Goal: Find contact information: Find contact information

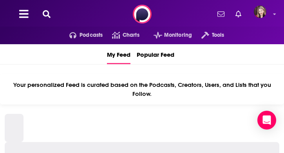
click at [45, 13] on icon at bounding box center [47, 14] width 8 height 8
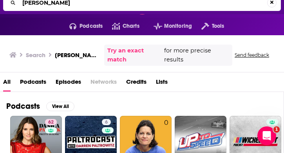
scroll to position [14, 0]
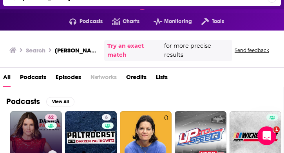
type input "[PERSON_NAME]"
click at [41, 114] on link "62 [PERSON_NAME] Pretty Intense Podcast" at bounding box center [36, 137] width 52 height 52
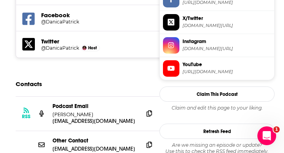
scroll to position [799, 0]
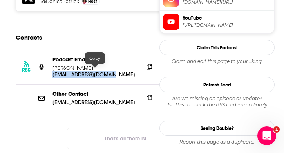
drag, startPoint x: 51, startPoint y: 69, endPoint x: 112, endPoint y: 73, distance: 61.2
click at [113, 72] on div "RSS Podcast Email [PERSON_NAME] [PERSON_NAME][EMAIL_ADDRESS][DOMAIN_NAME] [PERS…" at bounding box center [126, 67] width 220 height 34
copy p "[EMAIL_ADDRESS][DOMAIN_NAME]"
